Goal: Task Accomplishment & Management: Complete application form

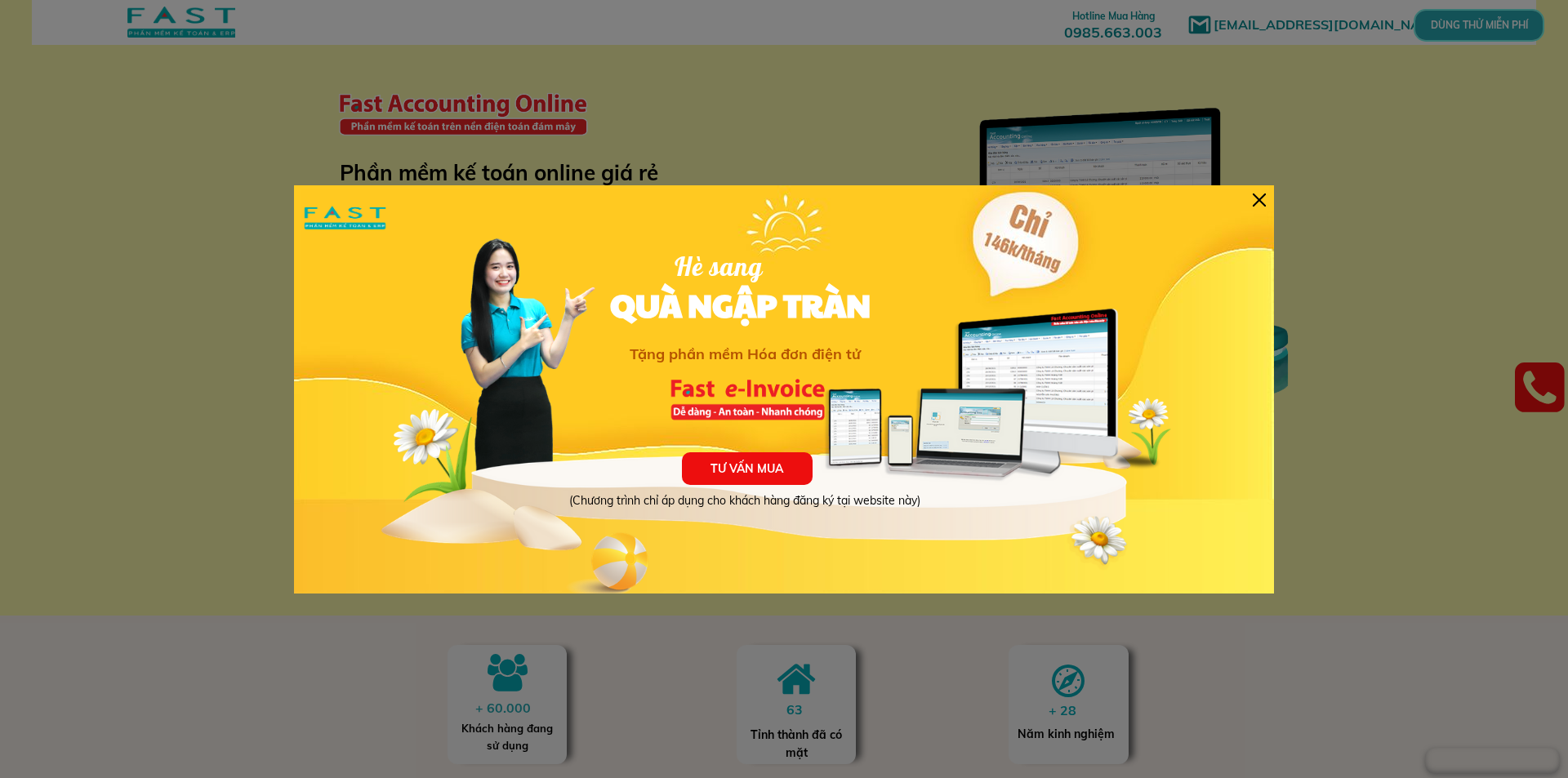
click at [1257, 193] on div at bounding box center [1258, 199] width 13 height 13
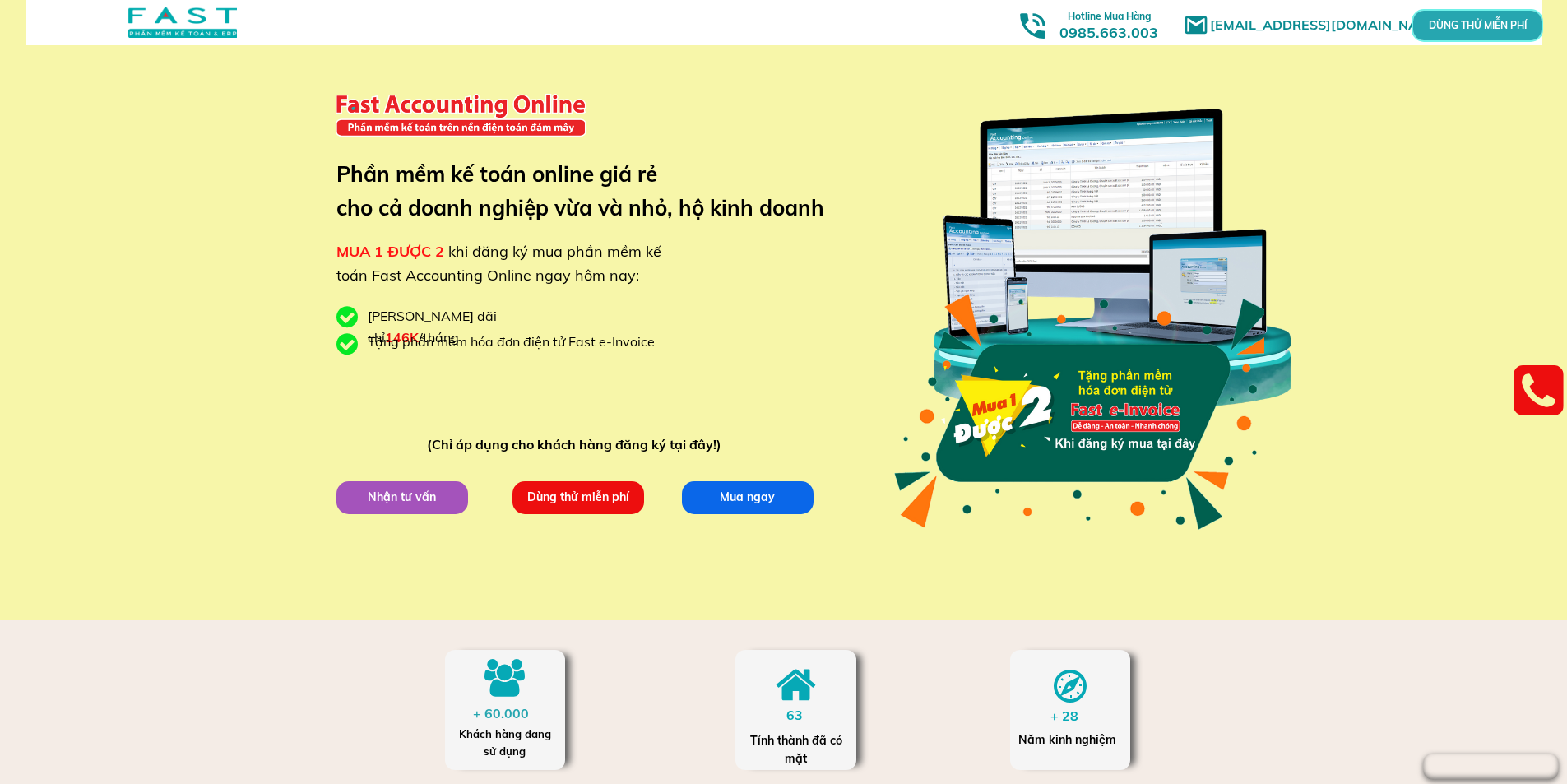
click at [601, 499] on p "Dùng thử miễn phí" at bounding box center [577, 497] width 132 height 32
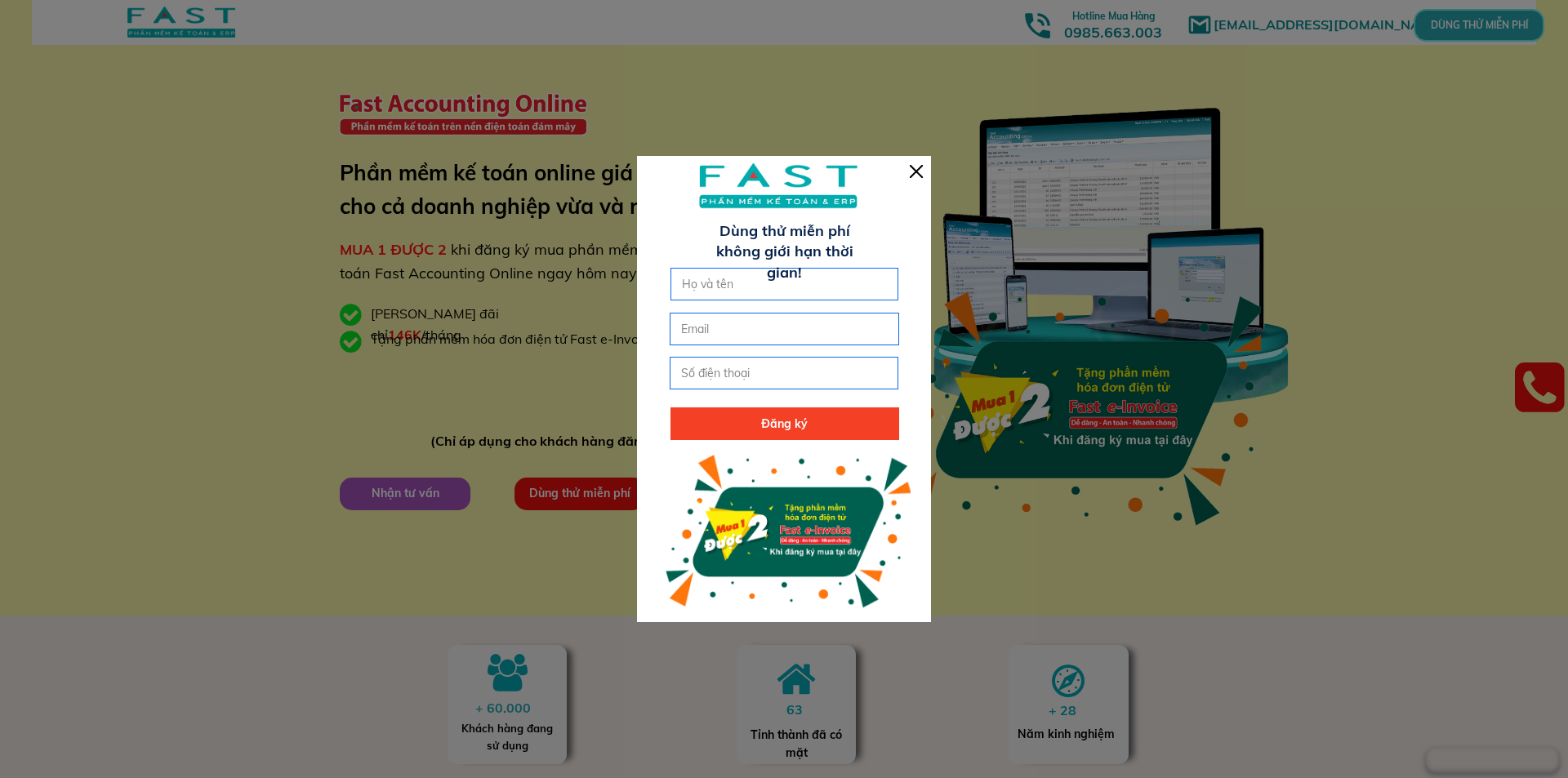
click at [763, 287] on input "text" at bounding box center [784, 283] width 214 height 31
type input "D"
type input "[PERSON_NAME]"
drag, startPoint x: 709, startPoint y: 355, endPoint x: 712, endPoint y: 340, distance: 15.3
click at [708, 354] on form "Đăng ký [PERSON_NAME]" at bounding box center [784, 353] width 229 height 172
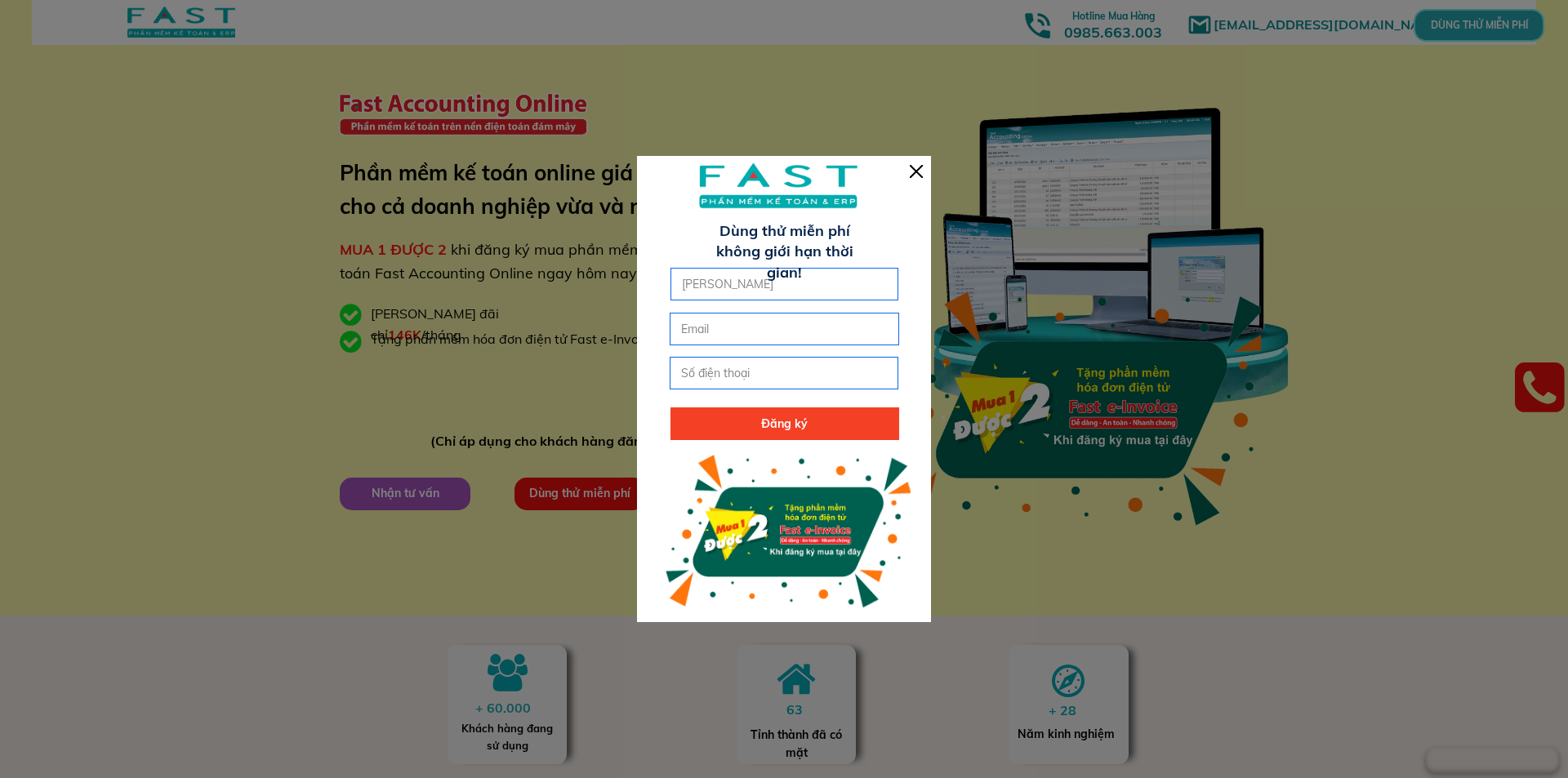
click at [714, 333] on input "email" at bounding box center [784, 328] width 214 height 31
type input "N"
type input "[EMAIL_ADDRESS][DOMAIN_NAME]"
click at [788, 366] on input "tel" at bounding box center [784, 372] width 214 height 31
type input "0333683363"
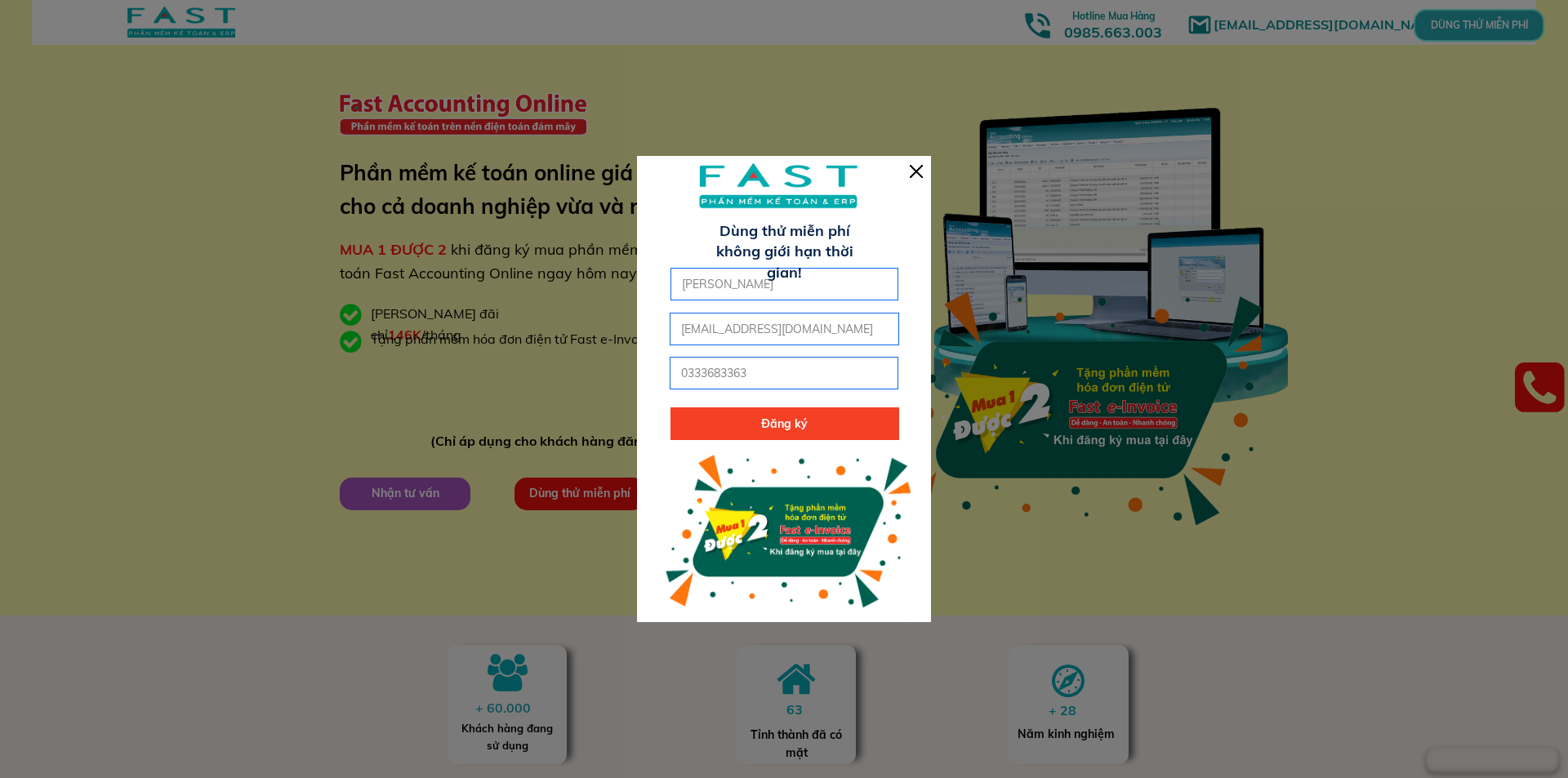
click button "submit" at bounding box center [0, 0] width 0 height 0
